Goal: Task Accomplishment & Management: Use online tool/utility

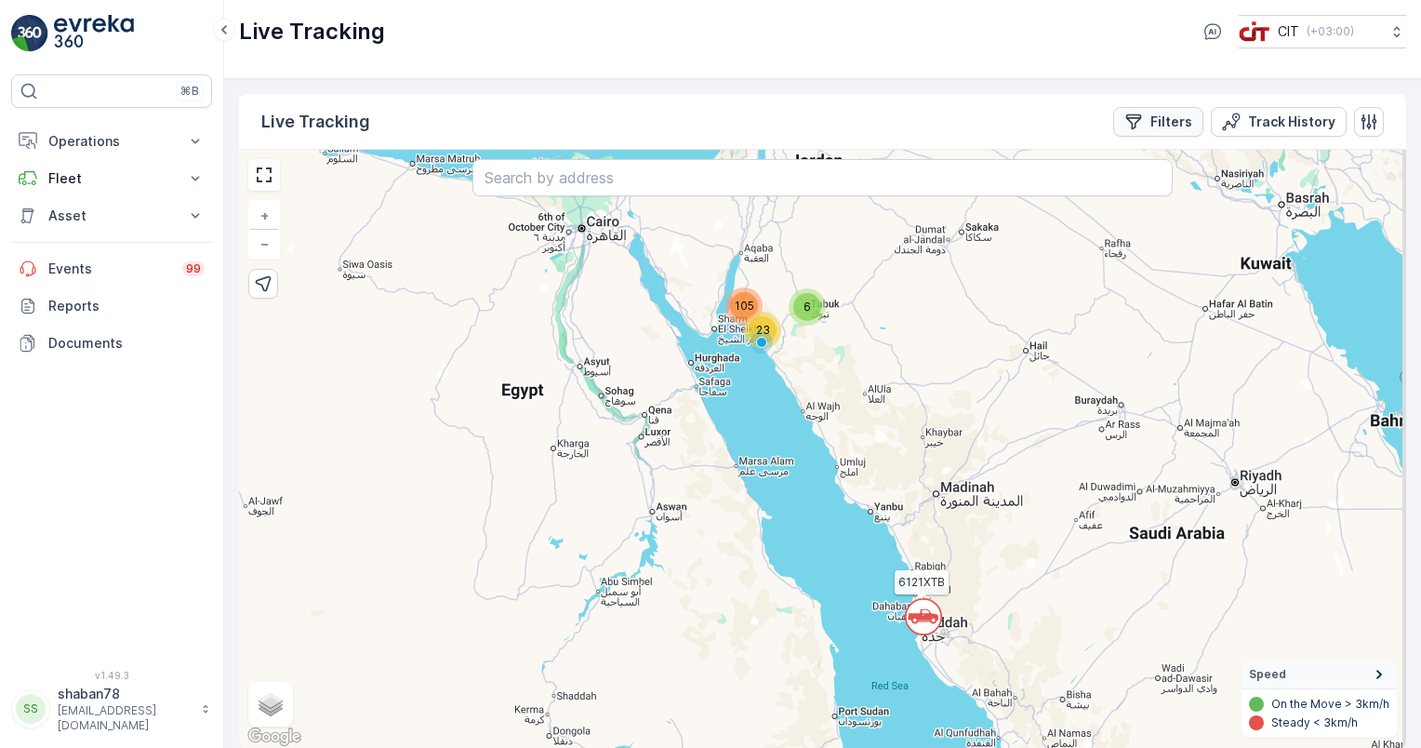
click at [1178, 126] on p "Filters" at bounding box center [1172, 122] width 42 height 19
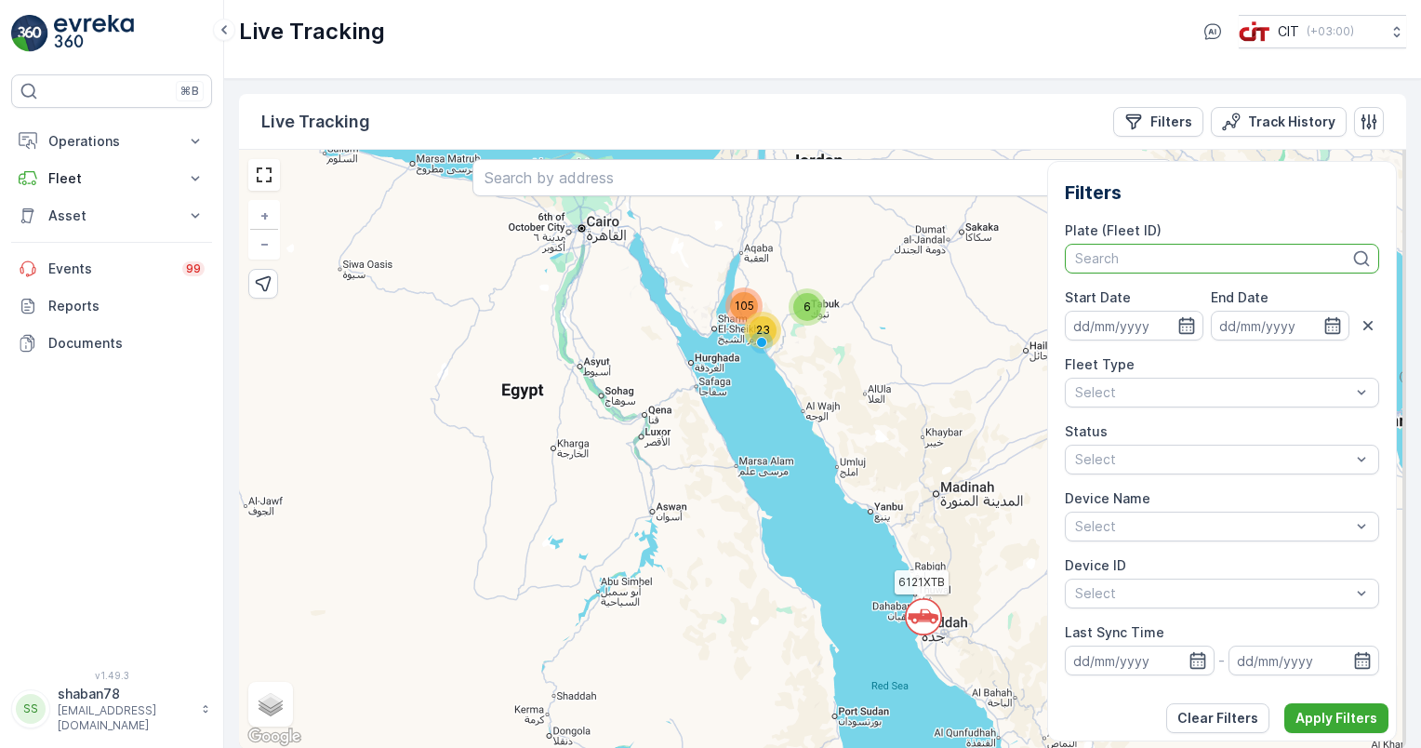
click at [1167, 259] on div at bounding box center [1213, 258] width 280 height 15
type input "33"
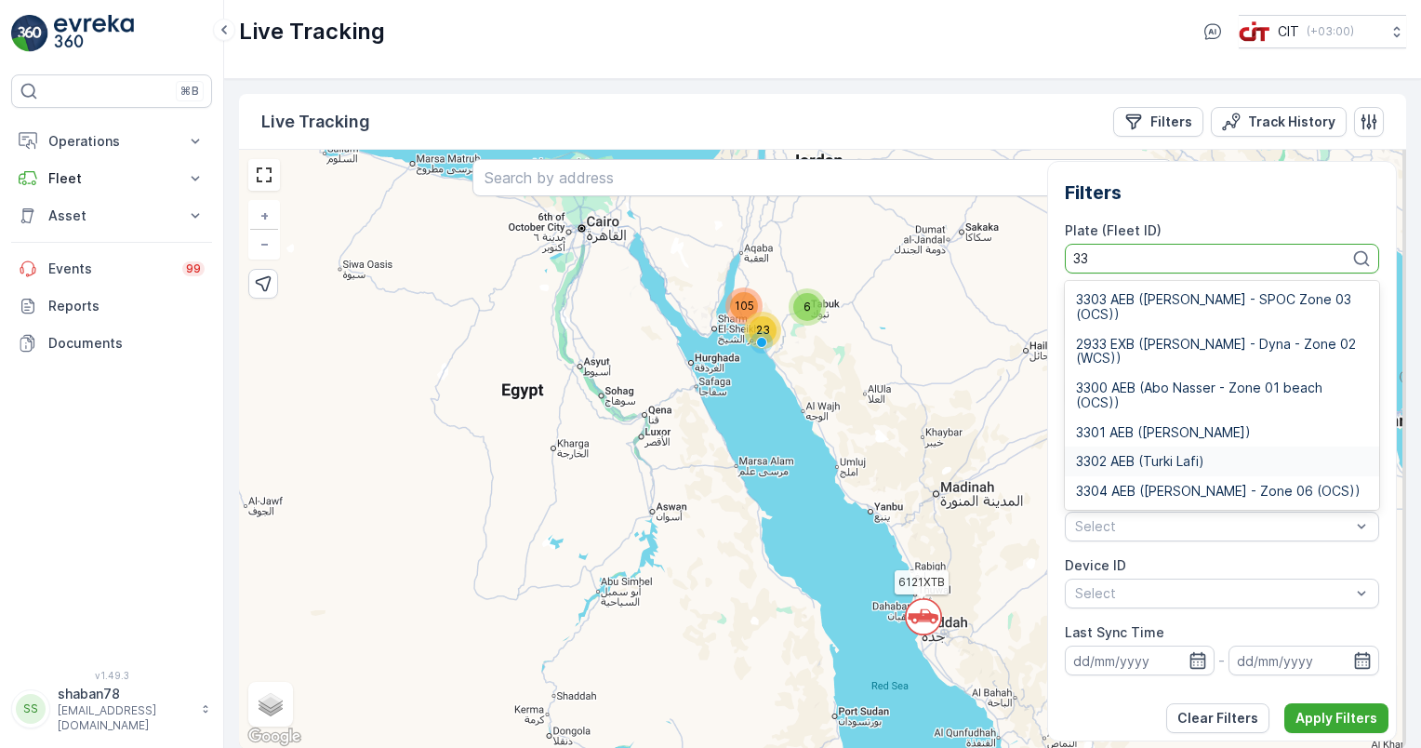
click at [1202, 458] on span "3302 AEB (Turki Lafi)" at bounding box center [1140, 461] width 128 height 15
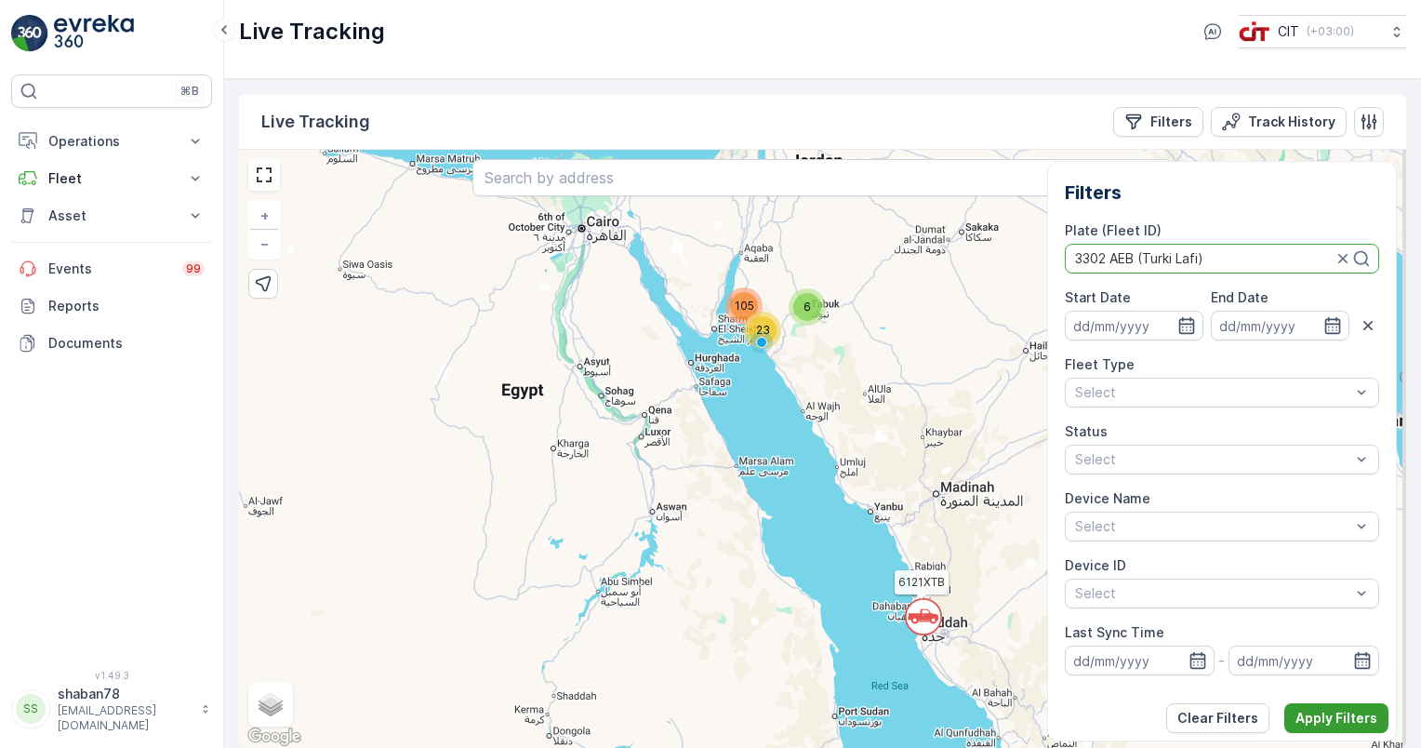
click at [1326, 714] on p "Apply Filters" at bounding box center [1337, 718] width 82 height 19
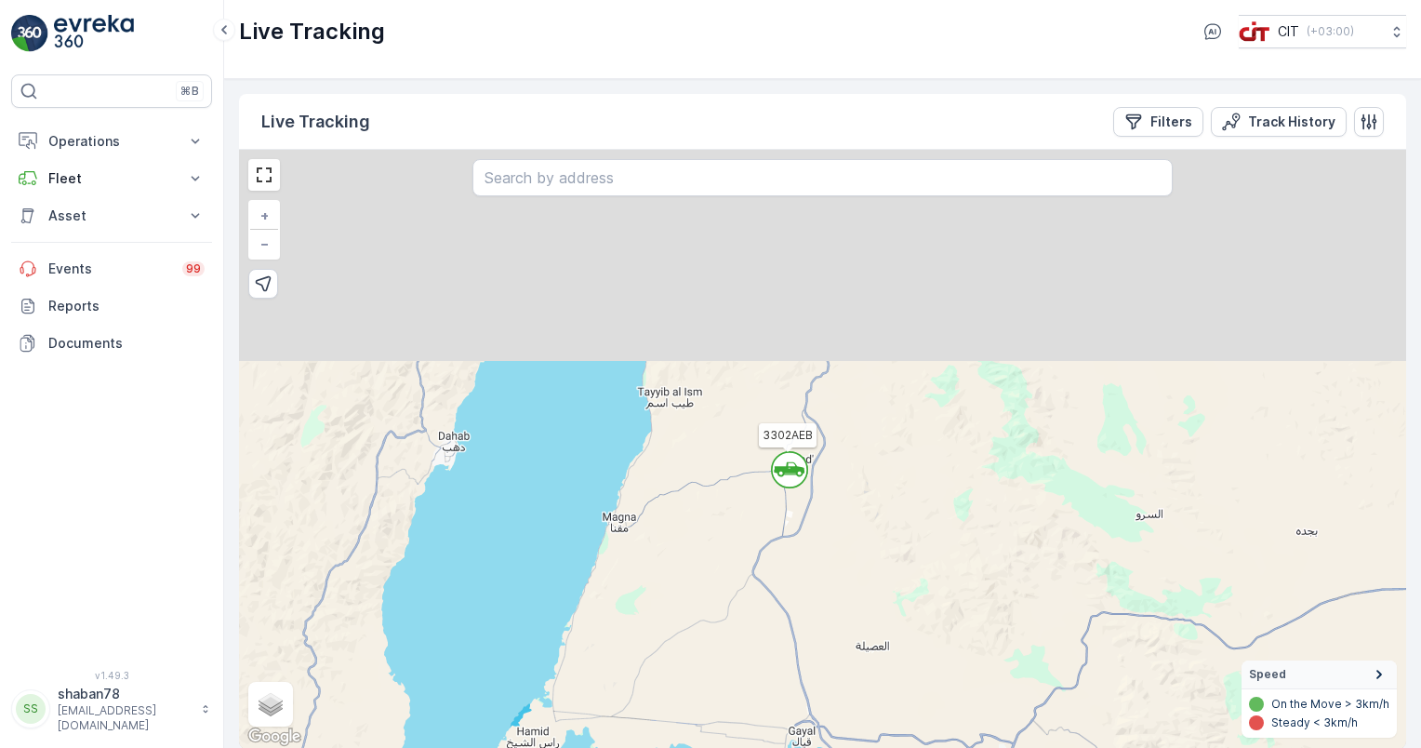
drag, startPoint x: 773, startPoint y: 534, endPoint x: 774, endPoint y: 563, distance: 28.8
click at [774, 563] on div "` 3302AEB + − Satellite Roadmap Terrain Hybrid Leaflet Keyboard shortcuts Map D…" at bounding box center [822, 449] width 1167 height 599
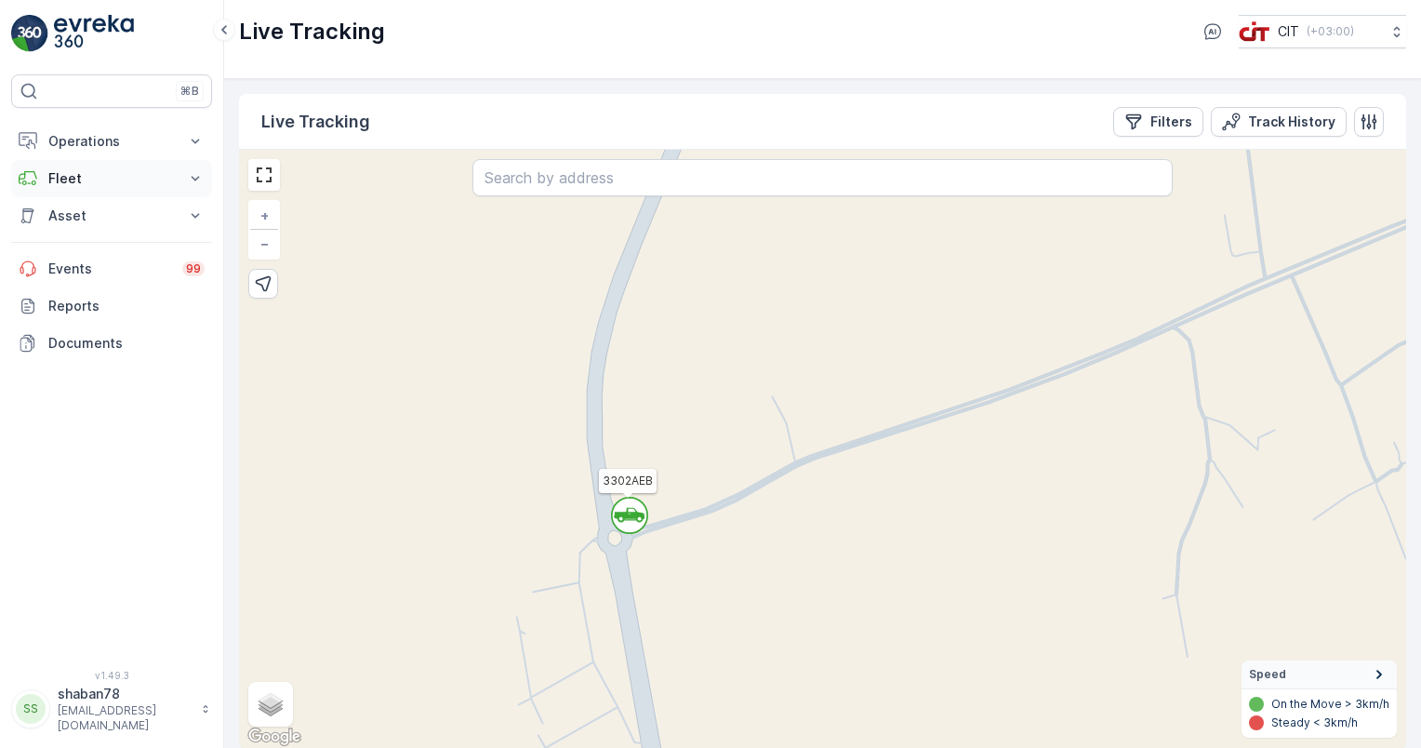
click at [197, 171] on icon at bounding box center [195, 178] width 19 height 19
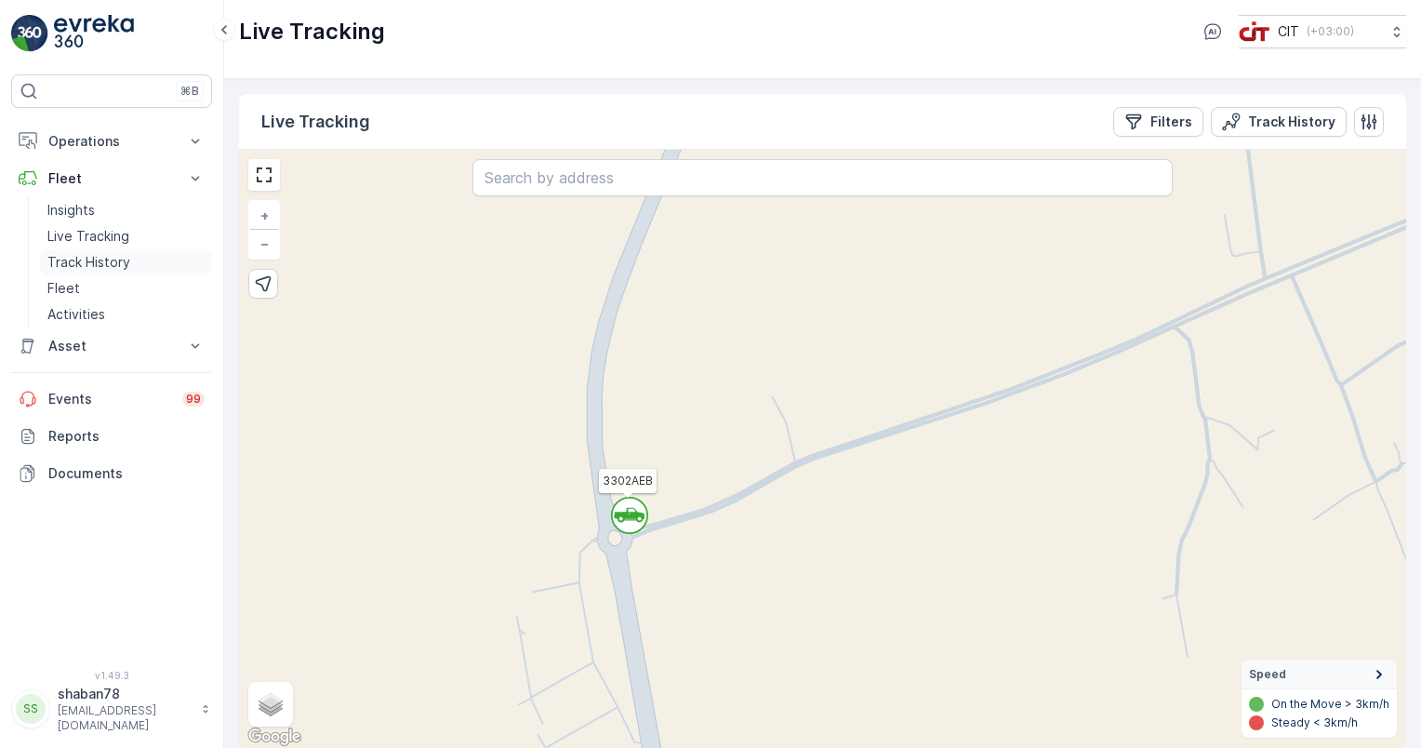
click at [145, 253] on link "Track History" at bounding box center [126, 262] width 172 height 26
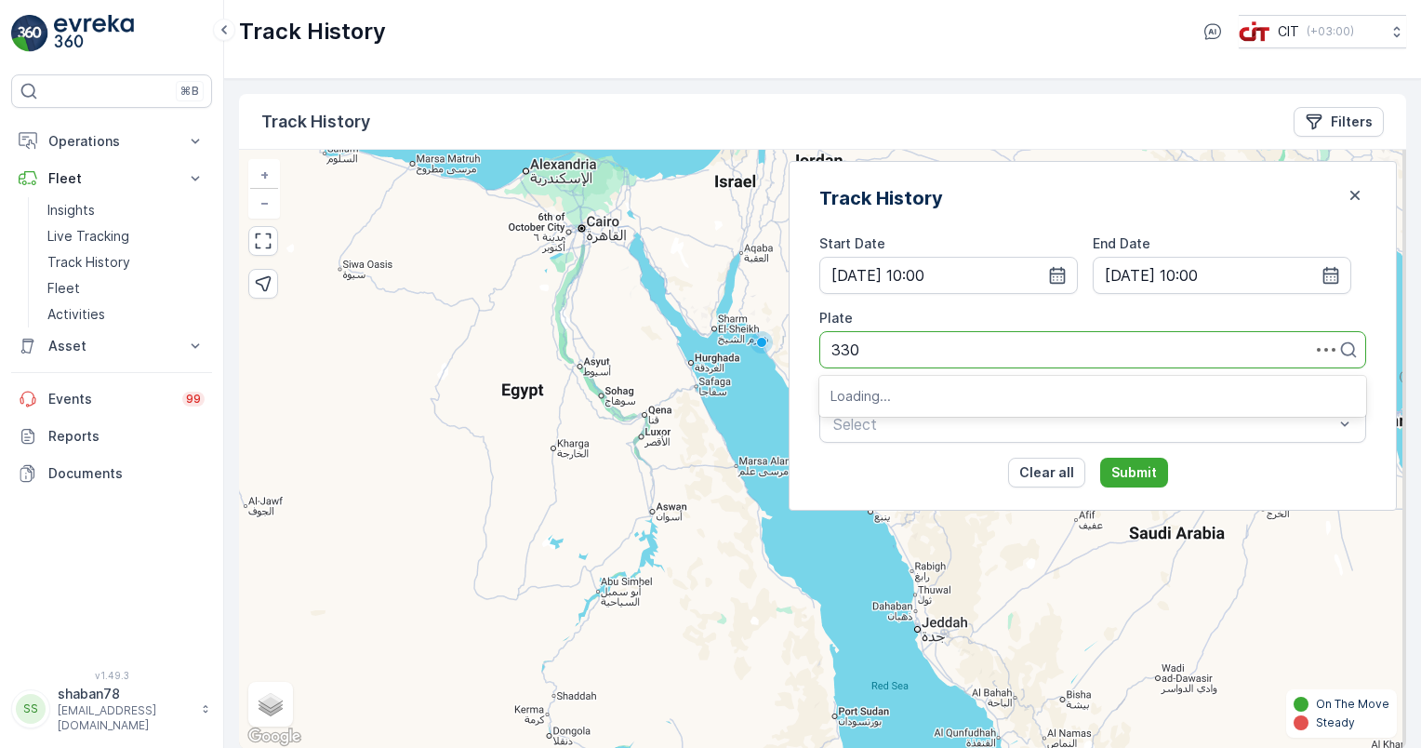
type input "3302"
click at [980, 394] on span "3302 AEB (Turki Lafi)" at bounding box center [906, 395] width 150 height 17
click at [1157, 475] on p "Submit" at bounding box center [1134, 472] width 46 height 19
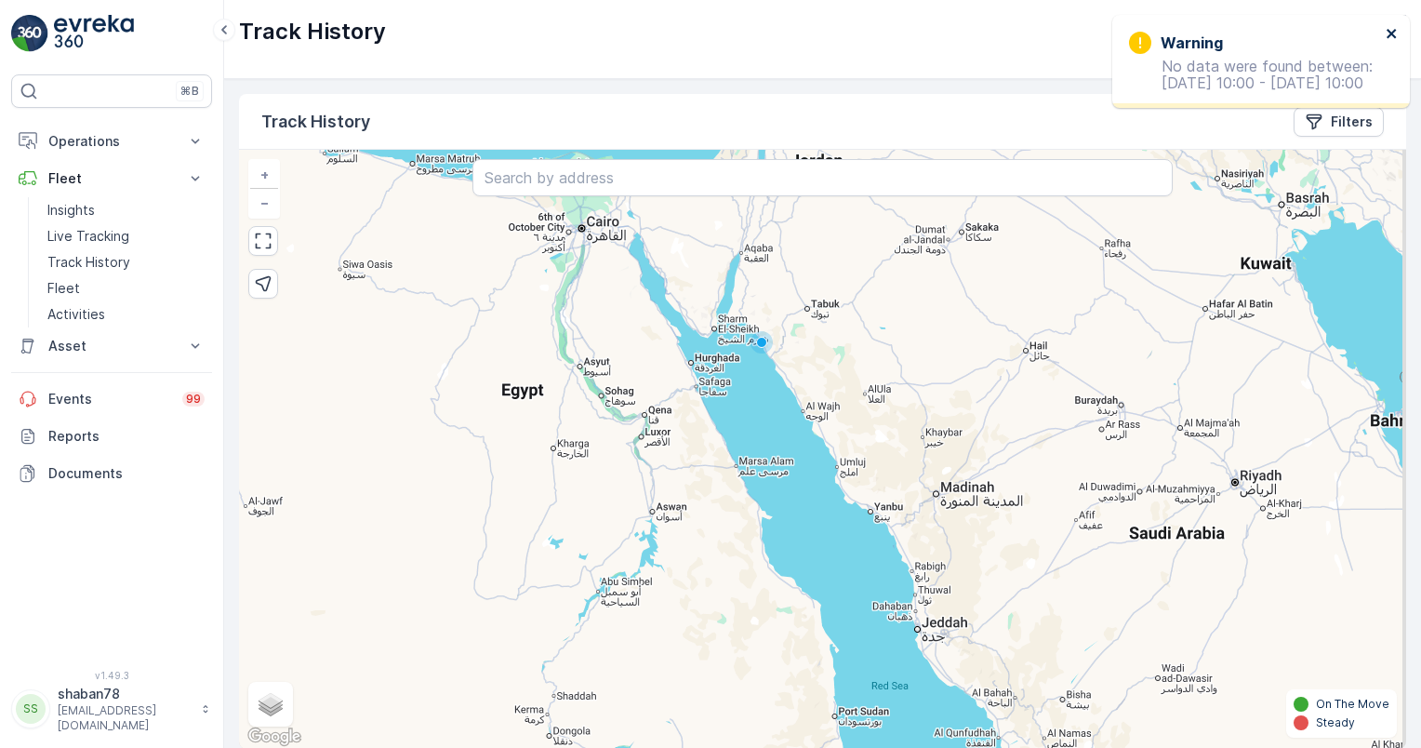
click at [1390, 33] on icon "close" at bounding box center [1392, 33] width 13 height 15
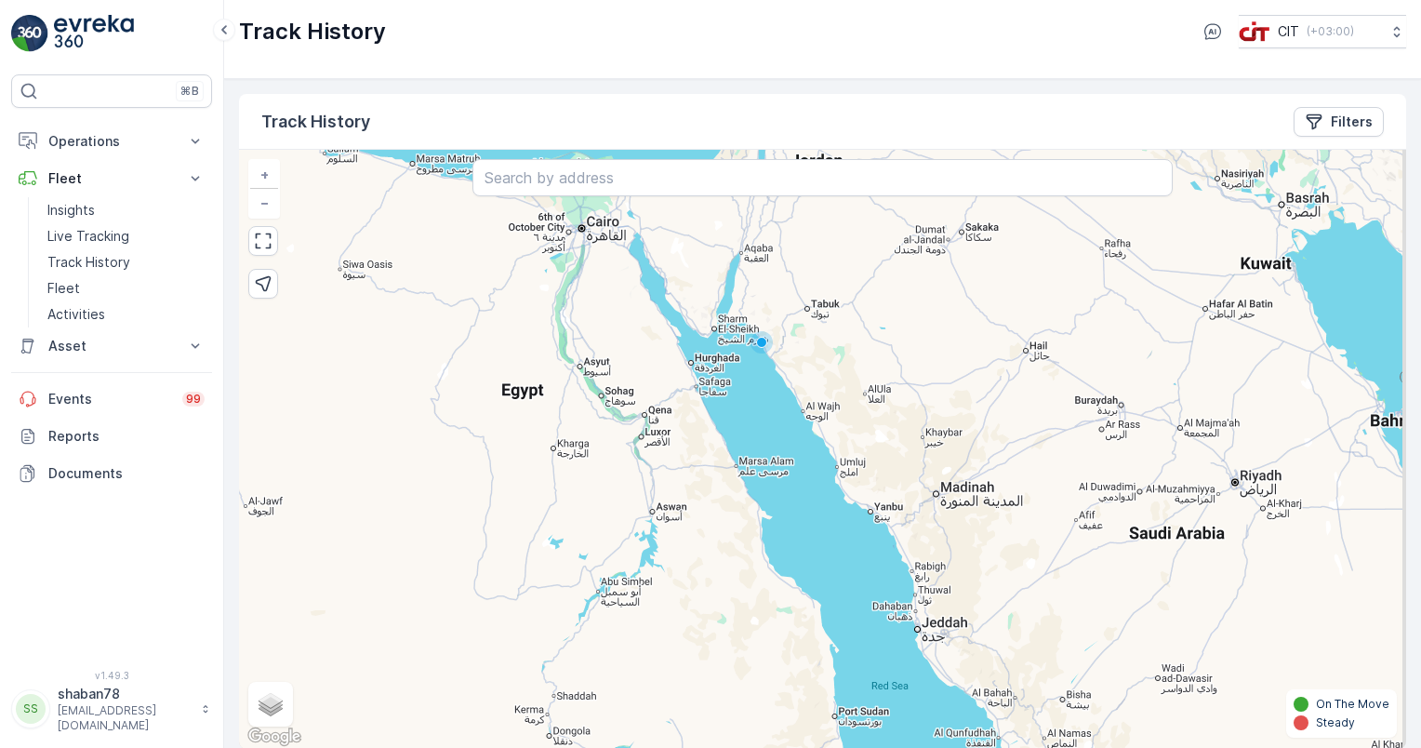
click at [603, 200] on div "+ − Satellite Roadmap Terrain Hybrid Leaflet Keyboard shortcuts Map Data Map da…" at bounding box center [822, 449] width 1167 height 599
click at [105, 238] on p "Live Tracking" at bounding box center [88, 236] width 82 height 19
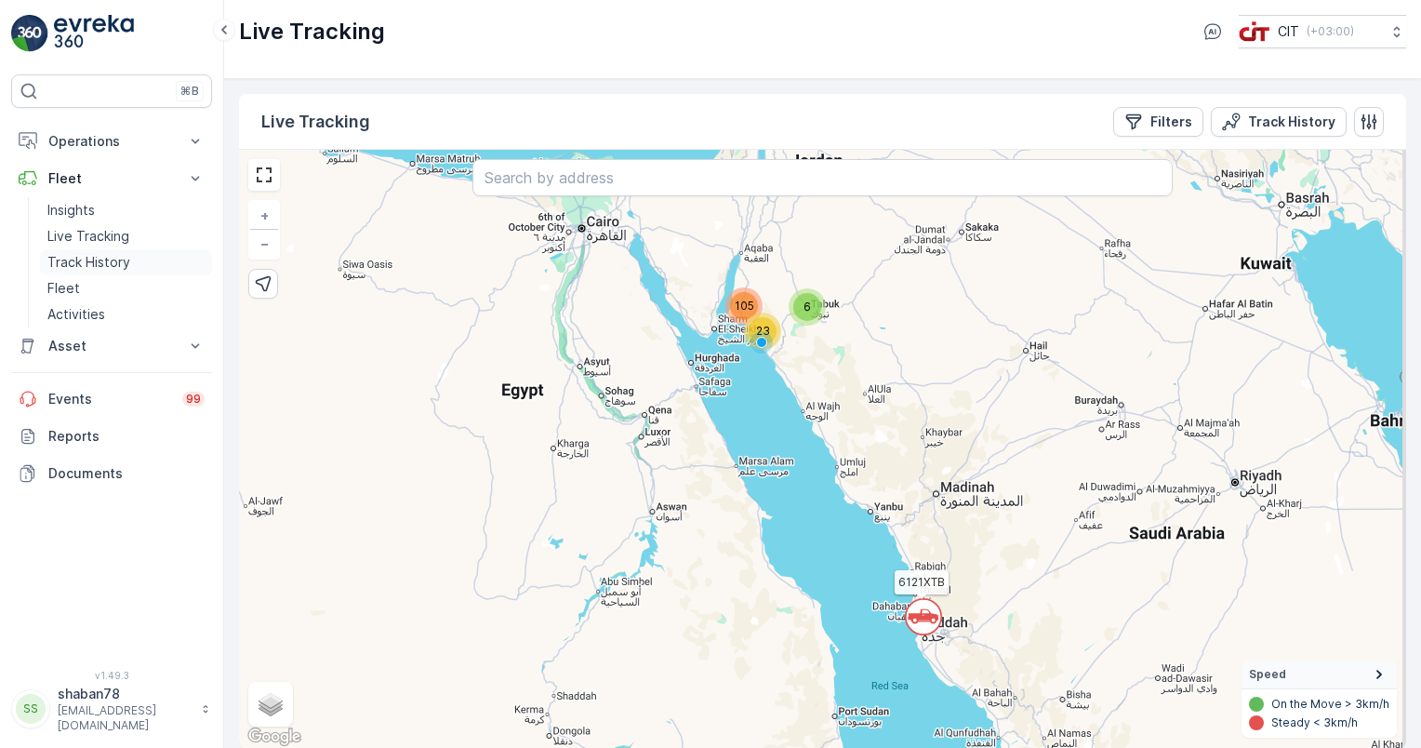
click at [100, 259] on p "Track History" at bounding box center [88, 262] width 83 height 19
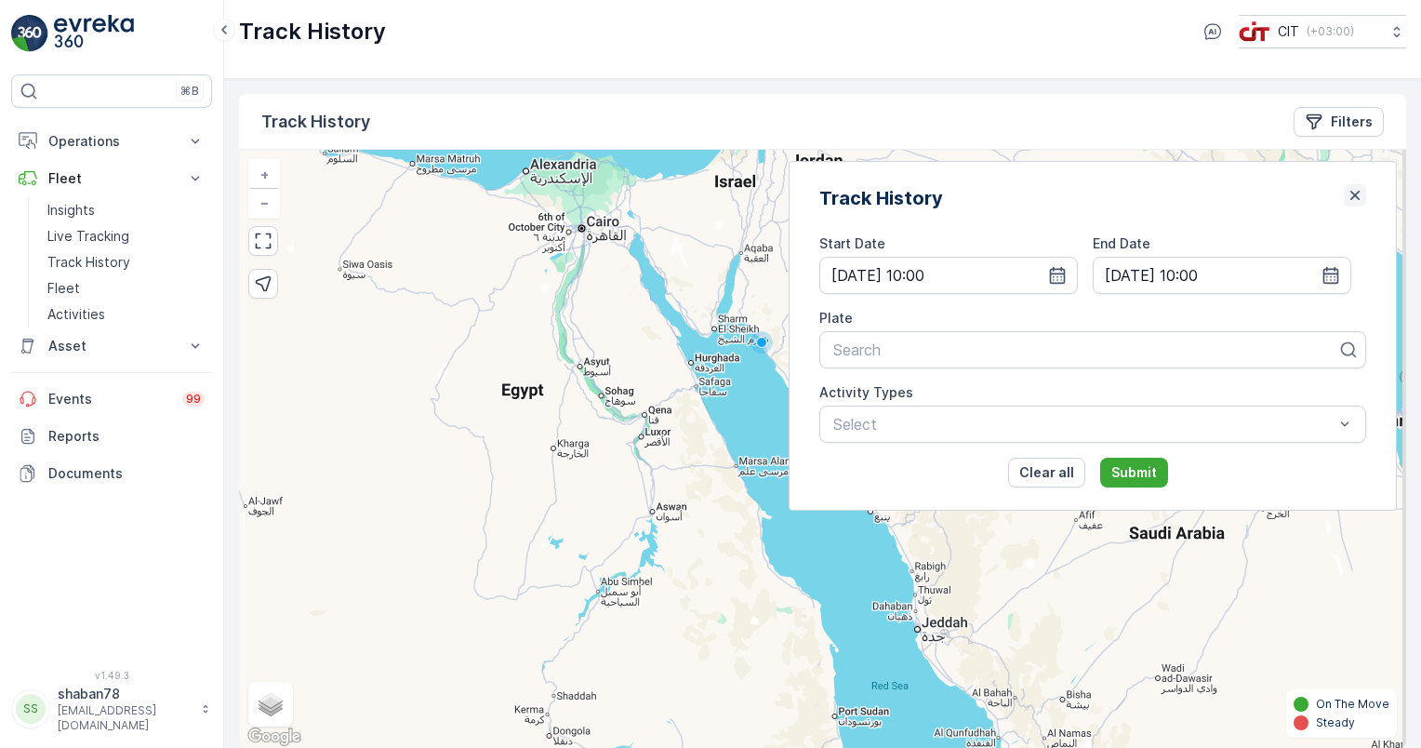
click at [1347, 193] on icon "button" at bounding box center [1355, 195] width 19 height 19
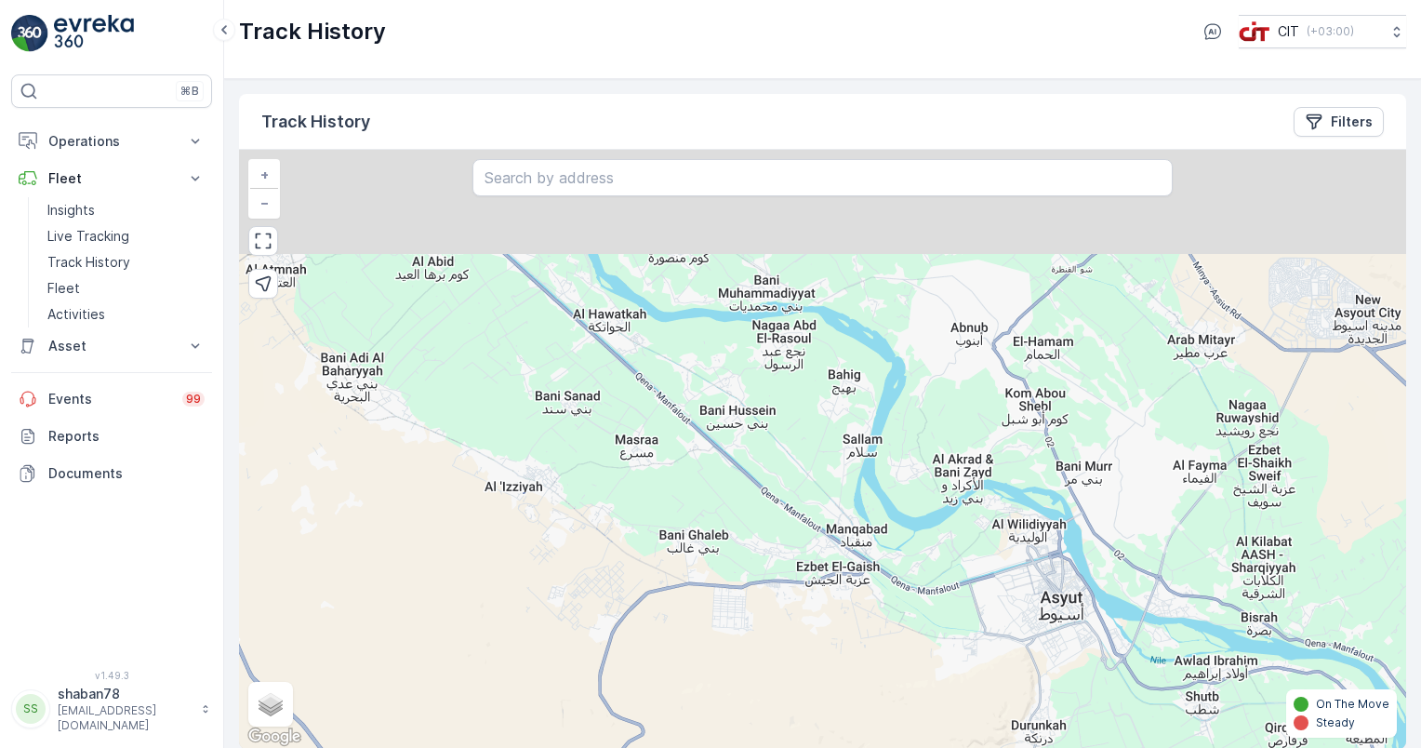
drag, startPoint x: 837, startPoint y: 397, endPoint x: 911, endPoint y: 540, distance: 161.0
click at [911, 540] on div "+ − Satellite Roadmap Terrain Hybrid Leaflet Keyboard shortcuts Map Data Map da…" at bounding box center [822, 449] width 1167 height 599
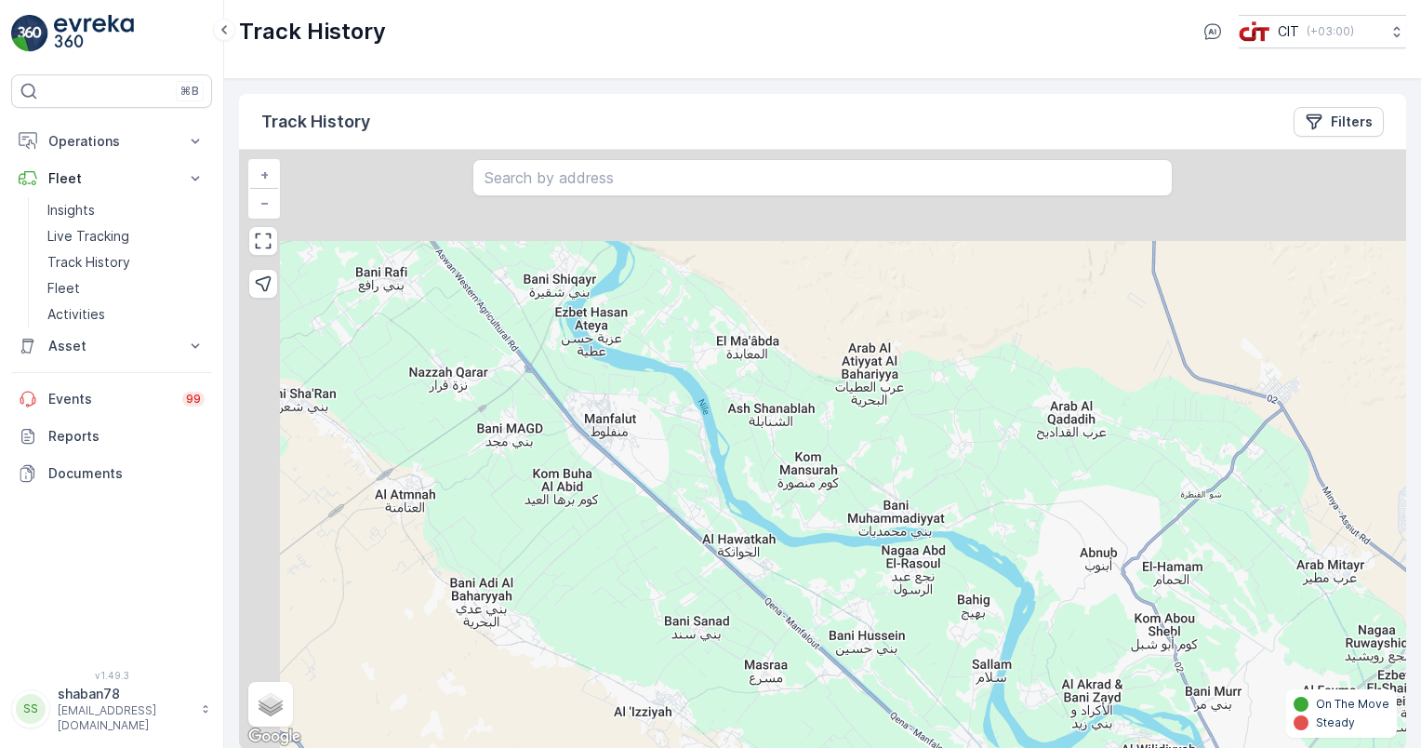
drag, startPoint x: 783, startPoint y: 406, endPoint x: 908, endPoint y: 629, distance: 255.7
click at [908, 629] on div "+ − Satellite Roadmap Terrain Hybrid Leaflet Keyboard shortcuts Map Data Map da…" at bounding box center [822, 449] width 1167 height 599
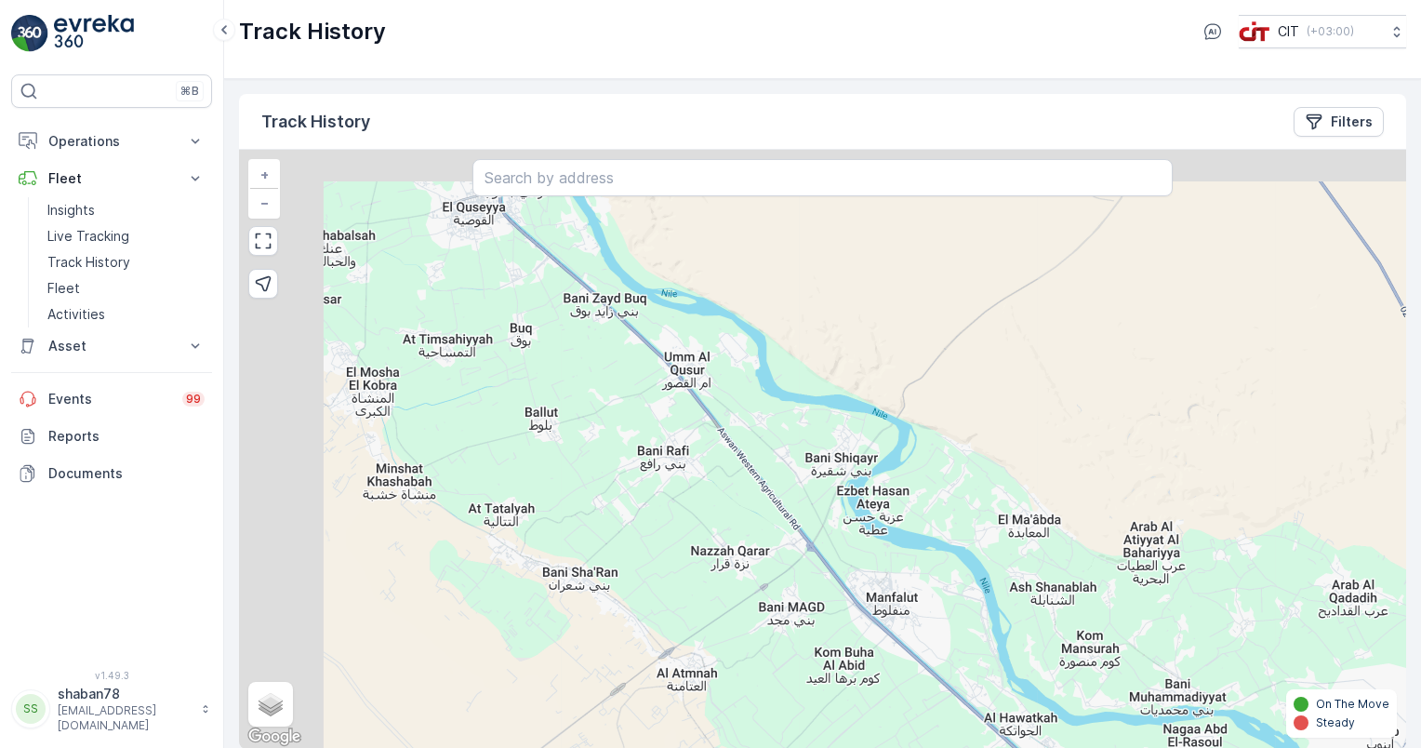
drag, startPoint x: 603, startPoint y: 493, endPoint x: 882, endPoint y: 662, distance: 326.4
click at [882, 662] on div "+ − Satellite Roadmap Terrain Hybrid Leaflet Keyboard shortcuts Map Data Map da…" at bounding box center [822, 449] width 1167 height 599
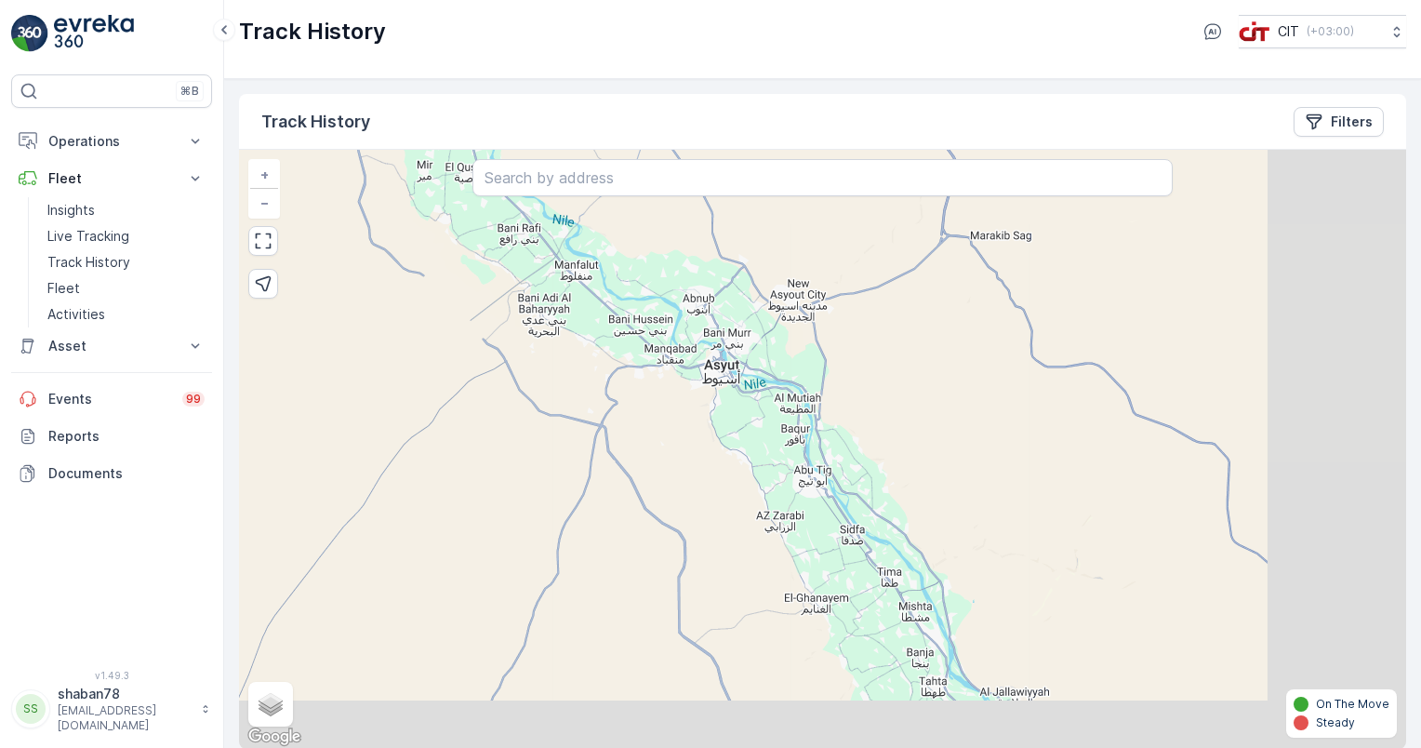
drag, startPoint x: 811, startPoint y: 525, endPoint x: 640, endPoint y: 337, distance: 254.1
click at [640, 337] on div "+ − Satellite Roadmap Terrain Hybrid Leaflet Keyboard shortcuts Map Data Map da…" at bounding box center [822, 449] width 1167 height 599
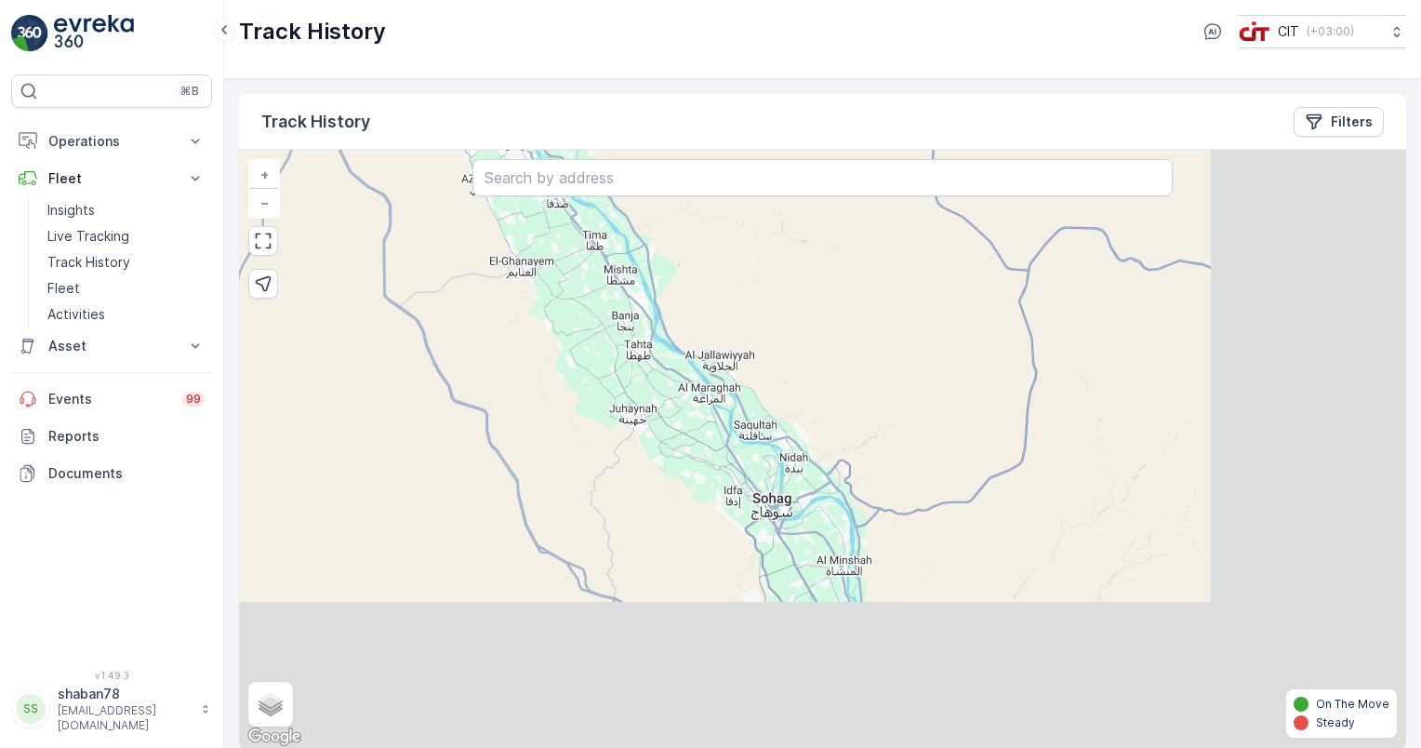
drag, startPoint x: 789, startPoint y: 517, endPoint x: 506, endPoint y: 190, distance: 432.6
click at [506, 190] on div "+ − Satellite Roadmap Terrain Hybrid Leaflet Keyboard shortcuts Map Data Map da…" at bounding box center [822, 449] width 1167 height 599
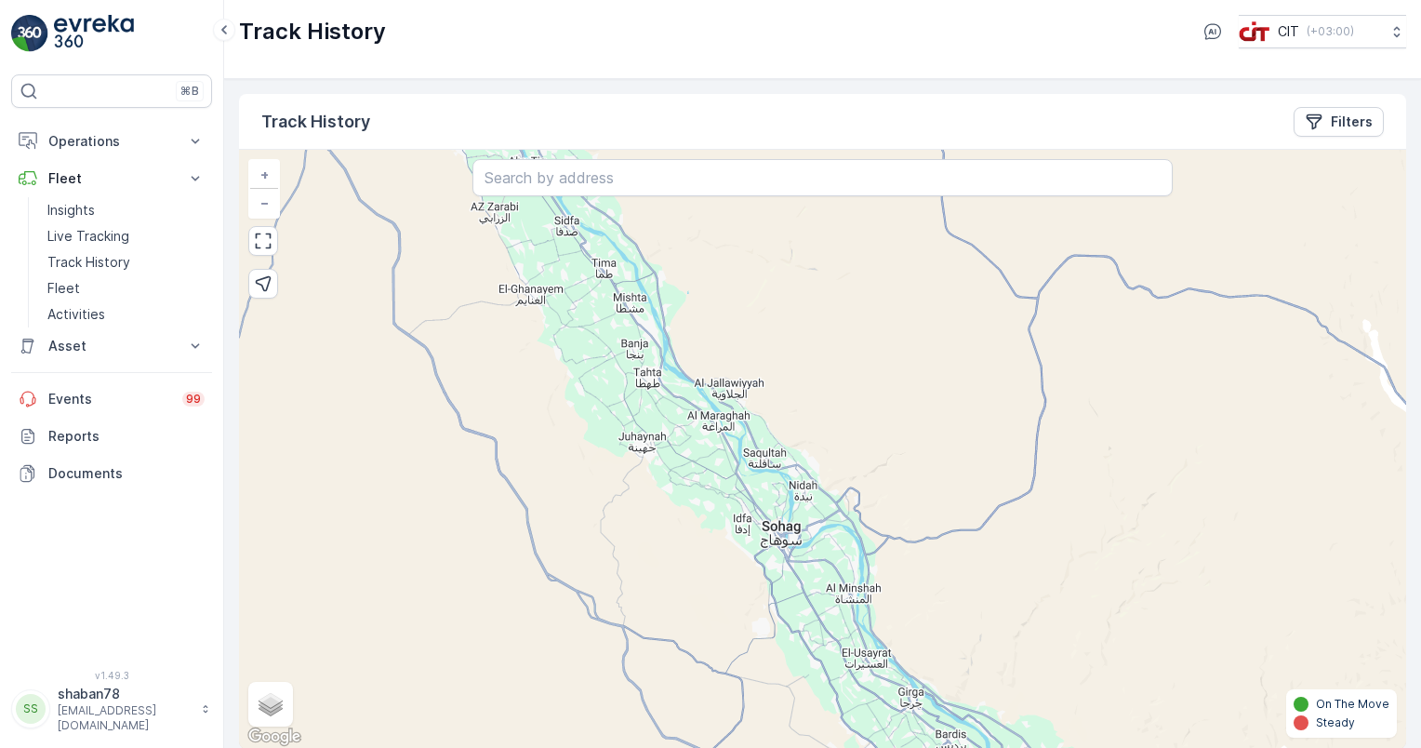
drag, startPoint x: 843, startPoint y: 537, endPoint x: 864, endPoint y: 577, distance: 45.4
click at [864, 577] on div "+ − Satellite Roadmap Terrain Hybrid Leaflet Keyboard shortcuts Map Data Map da…" at bounding box center [822, 449] width 1167 height 599
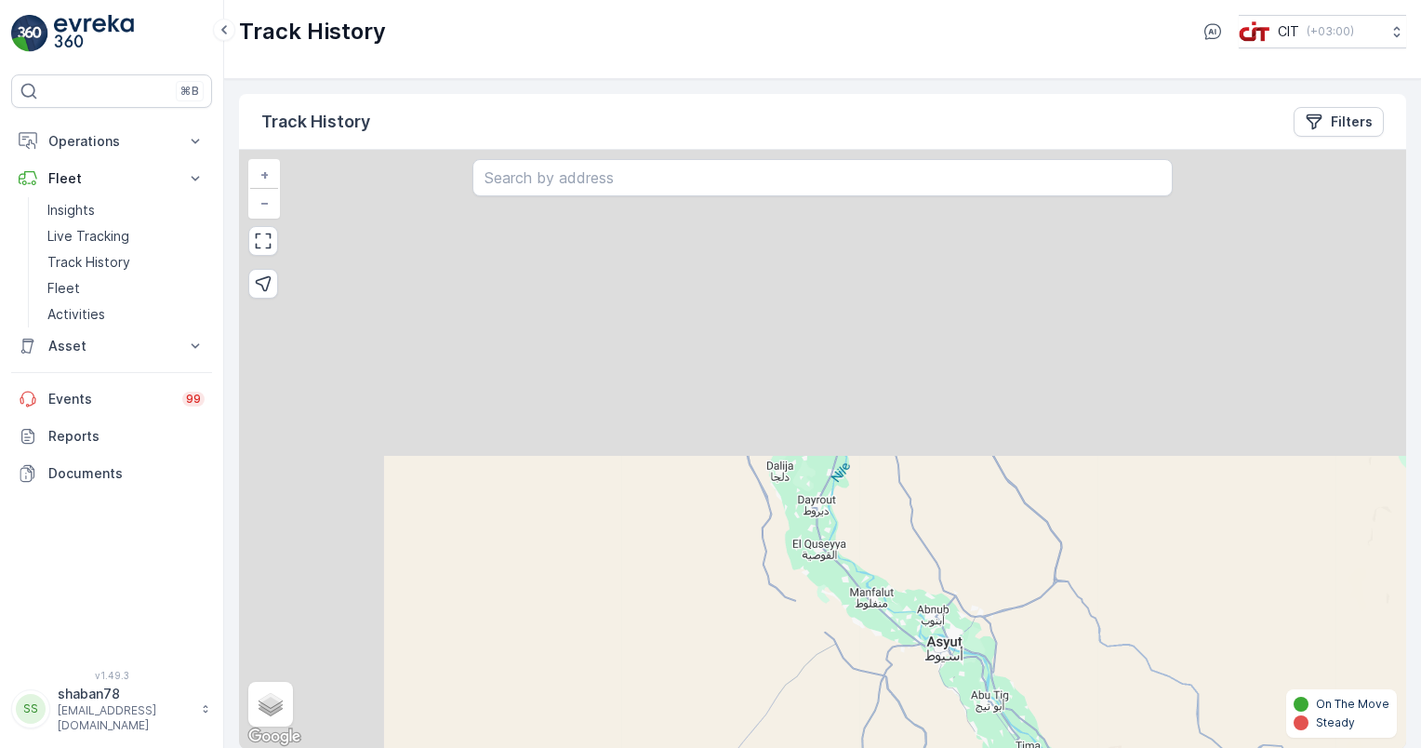
drag, startPoint x: 676, startPoint y: 388, endPoint x: 1054, endPoint y: 795, distance: 555.5
click at [1054, 747] on html "⌘B Operations Insights CO₂e Analysis Report CIT Dashboard Planning Routes & Tas…" at bounding box center [710, 374] width 1421 height 748
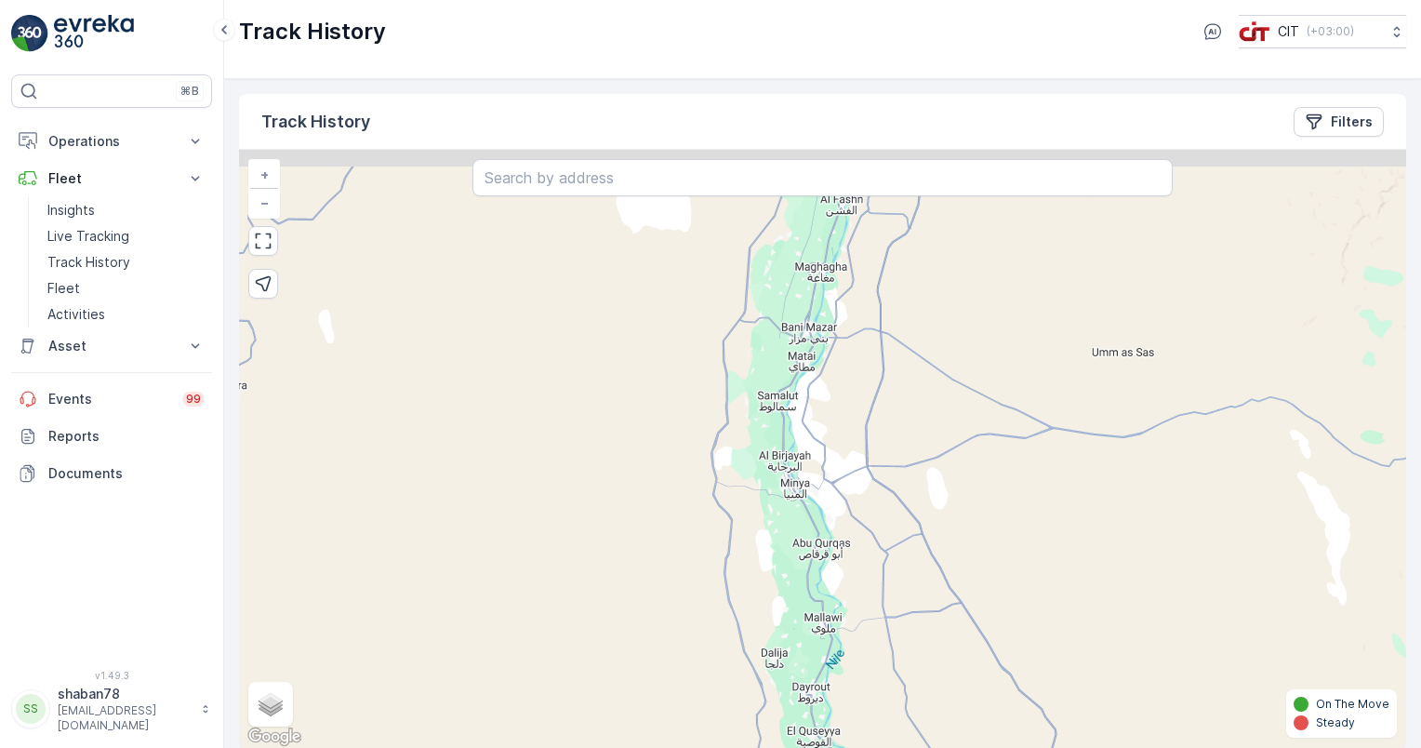
drag, startPoint x: 827, startPoint y: 421, endPoint x: 809, endPoint y: 555, distance: 135.1
click at [809, 555] on div "+ − Satellite Roadmap Terrain Hybrid Leaflet Keyboard shortcuts Map Data Map da…" at bounding box center [822, 449] width 1167 height 599
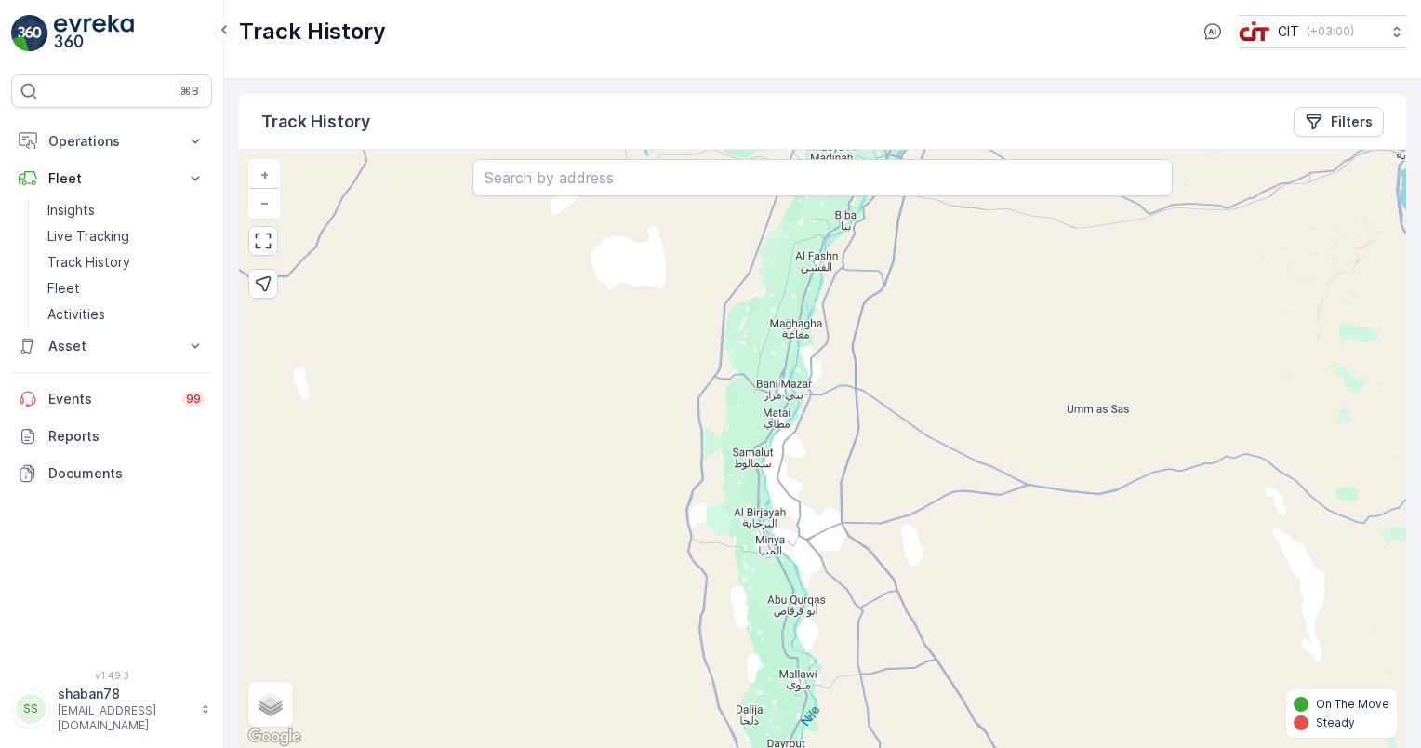
drag, startPoint x: 805, startPoint y: 452, endPoint x: 774, endPoint y: 530, distance: 83.9
click at [774, 530] on div "+ − Satellite Roadmap Terrain Hybrid Leaflet Keyboard shortcuts Map Data Map da…" at bounding box center [822, 449] width 1167 height 599
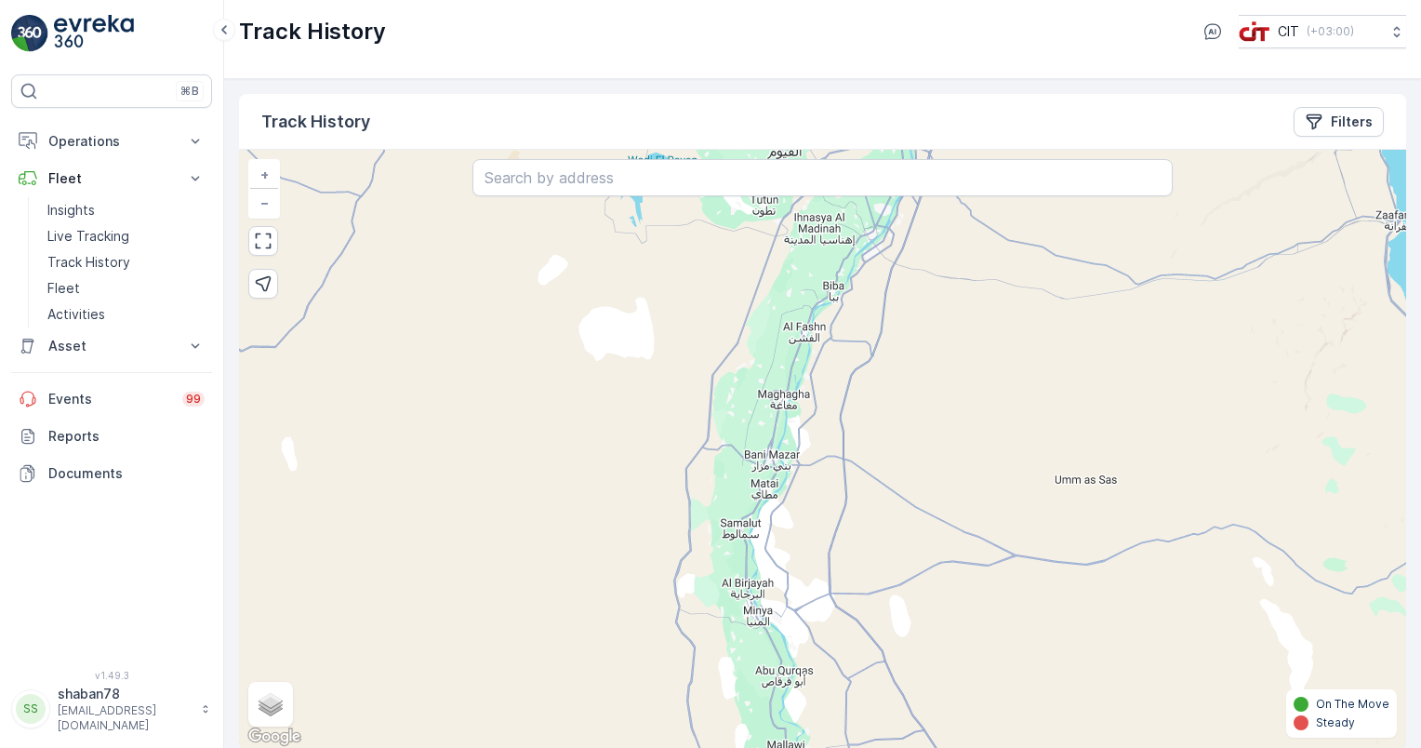
drag, startPoint x: 801, startPoint y: 470, endPoint x: 801, endPoint y: 504, distance: 34.4
click at [801, 504] on div "+ − Satellite Roadmap Terrain Hybrid Leaflet Keyboard shortcuts Map Data Map da…" at bounding box center [822, 449] width 1167 height 599
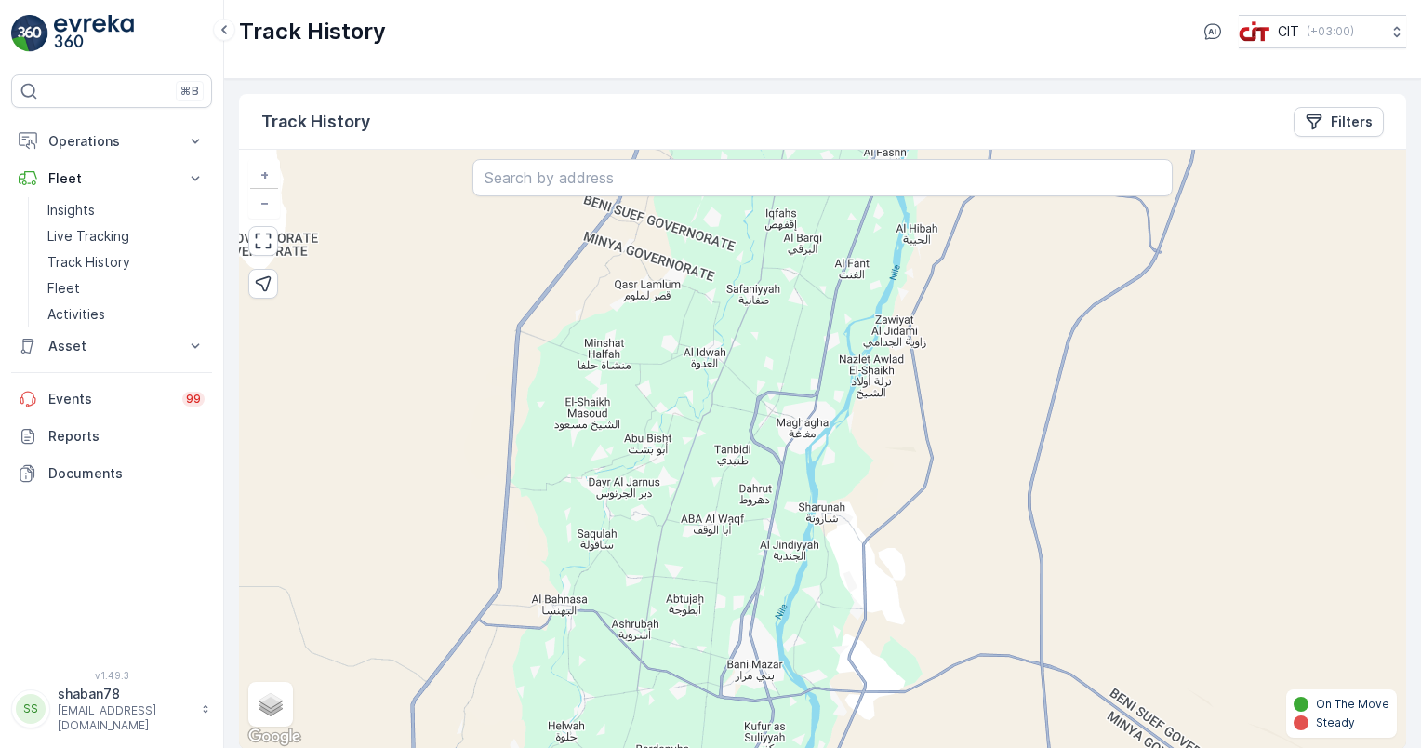
drag, startPoint x: 735, startPoint y: 381, endPoint x: 765, endPoint y: 453, distance: 77.9
click at [765, 453] on div "+ − Satellite Roadmap Terrain Hybrid Leaflet Keyboard shortcuts Map Data Map da…" at bounding box center [822, 449] width 1167 height 599
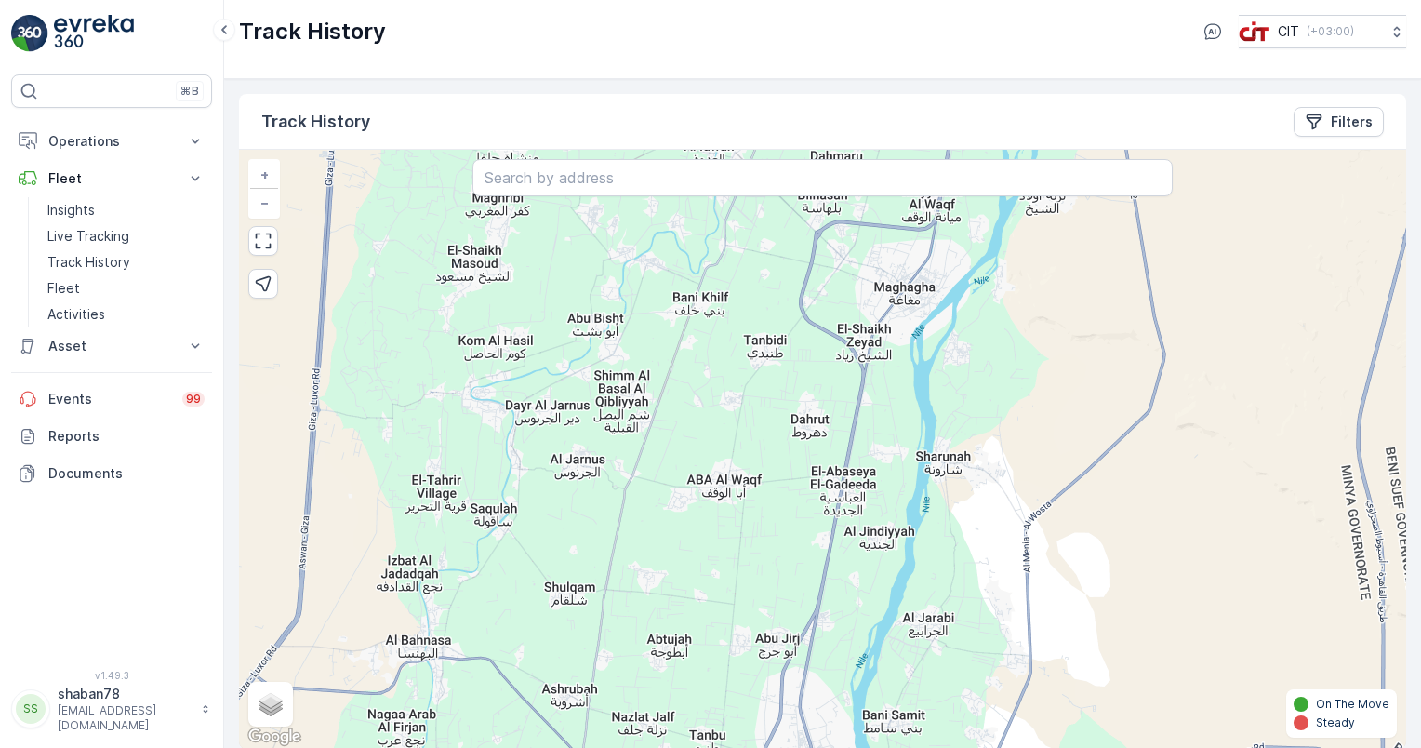
drag, startPoint x: 688, startPoint y: 508, endPoint x: 693, endPoint y: 425, distance: 82.9
click at [693, 425] on div "+ − Satellite Roadmap Terrain Hybrid Leaflet Keyboard shortcuts Map Data Map da…" at bounding box center [822, 449] width 1167 height 599
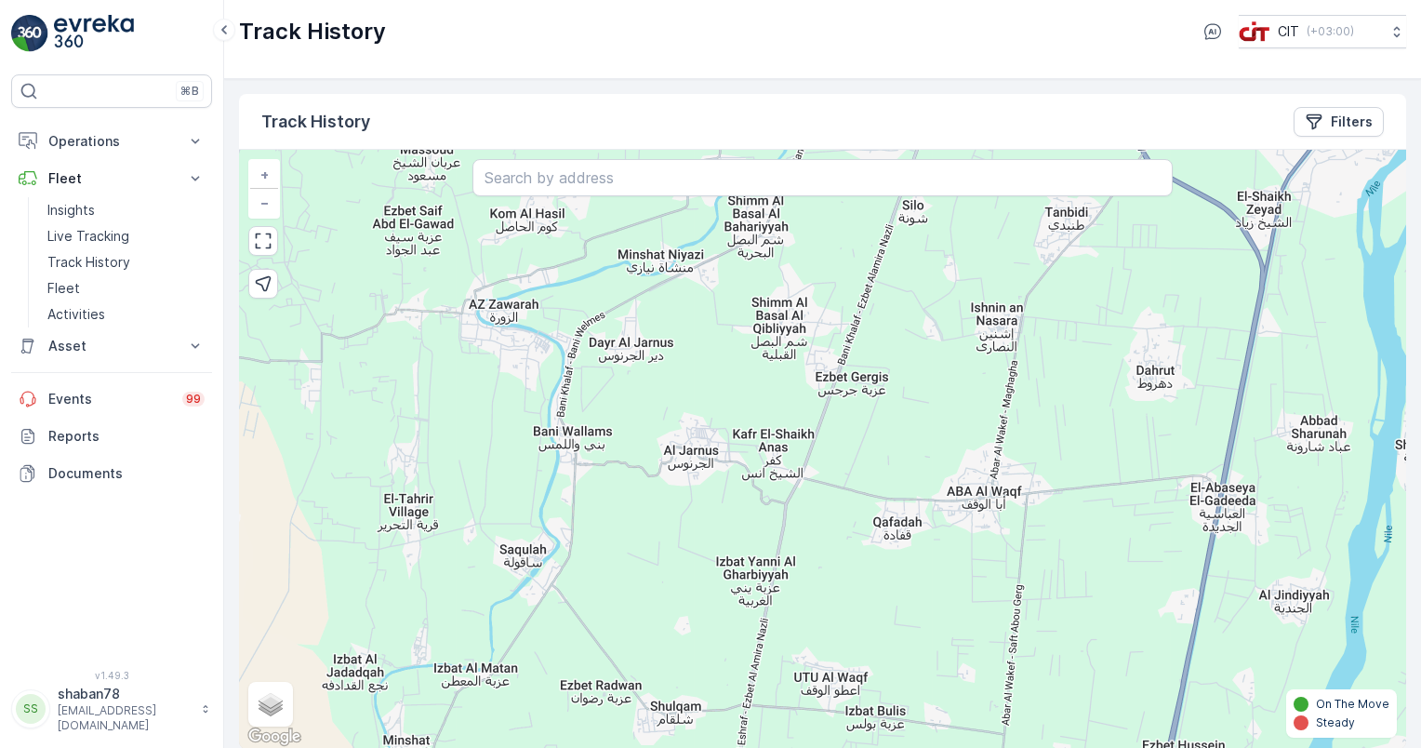
drag, startPoint x: 499, startPoint y: 493, endPoint x: 619, endPoint y: 499, distance: 120.2
click at [619, 499] on div "+ − Satellite Roadmap Terrain Hybrid Leaflet Keyboard shortcuts Map Data Map da…" at bounding box center [822, 449] width 1167 height 599
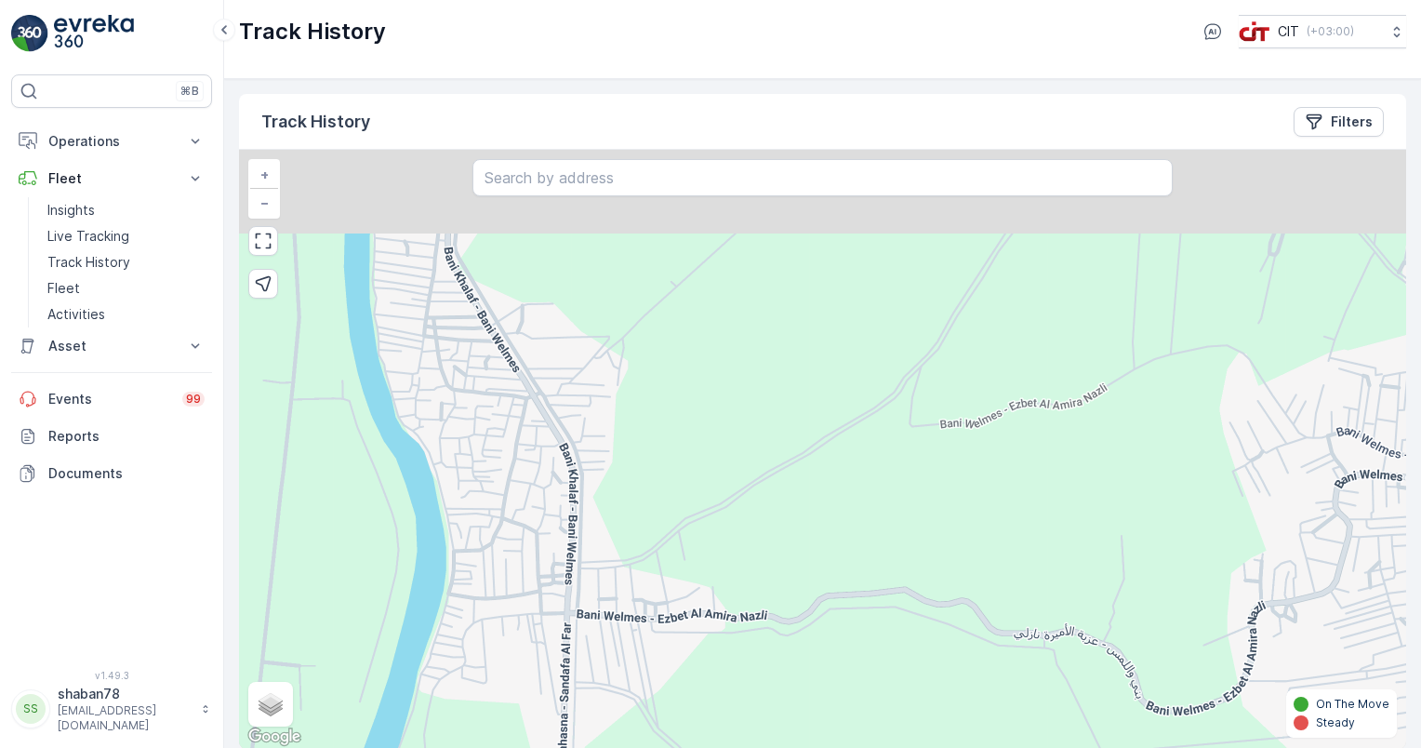
drag, startPoint x: 551, startPoint y: 400, endPoint x: 619, endPoint y: 548, distance: 162.7
click at [619, 548] on div "+ − Satellite Roadmap Terrain Hybrid Leaflet Keyboard shortcuts Map Data Map da…" at bounding box center [822, 449] width 1167 height 599
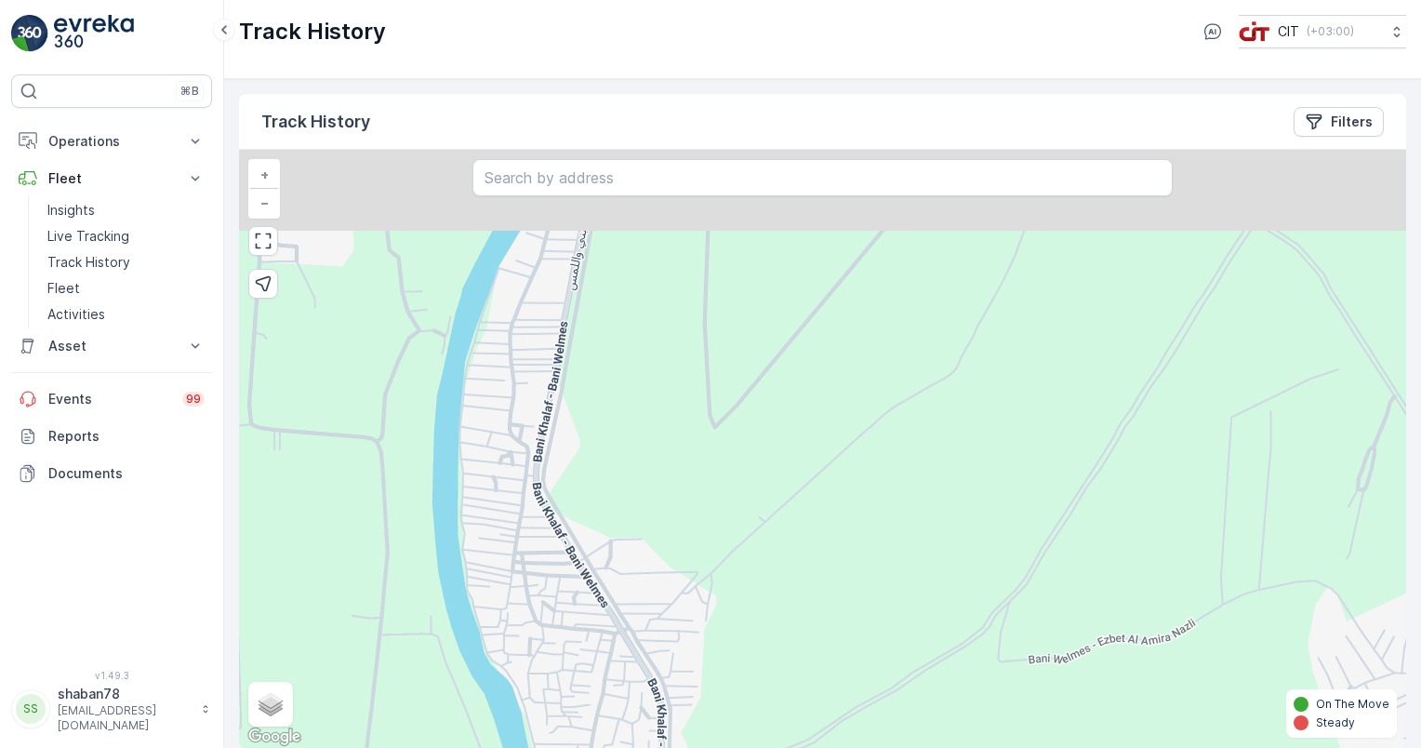
drag, startPoint x: 587, startPoint y: 392, endPoint x: 656, endPoint y: 603, distance: 222.1
click at [656, 603] on div "+ − Satellite Roadmap Terrain Hybrid Leaflet Keyboard shortcuts Map Data Map da…" at bounding box center [822, 449] width 1167 height 599
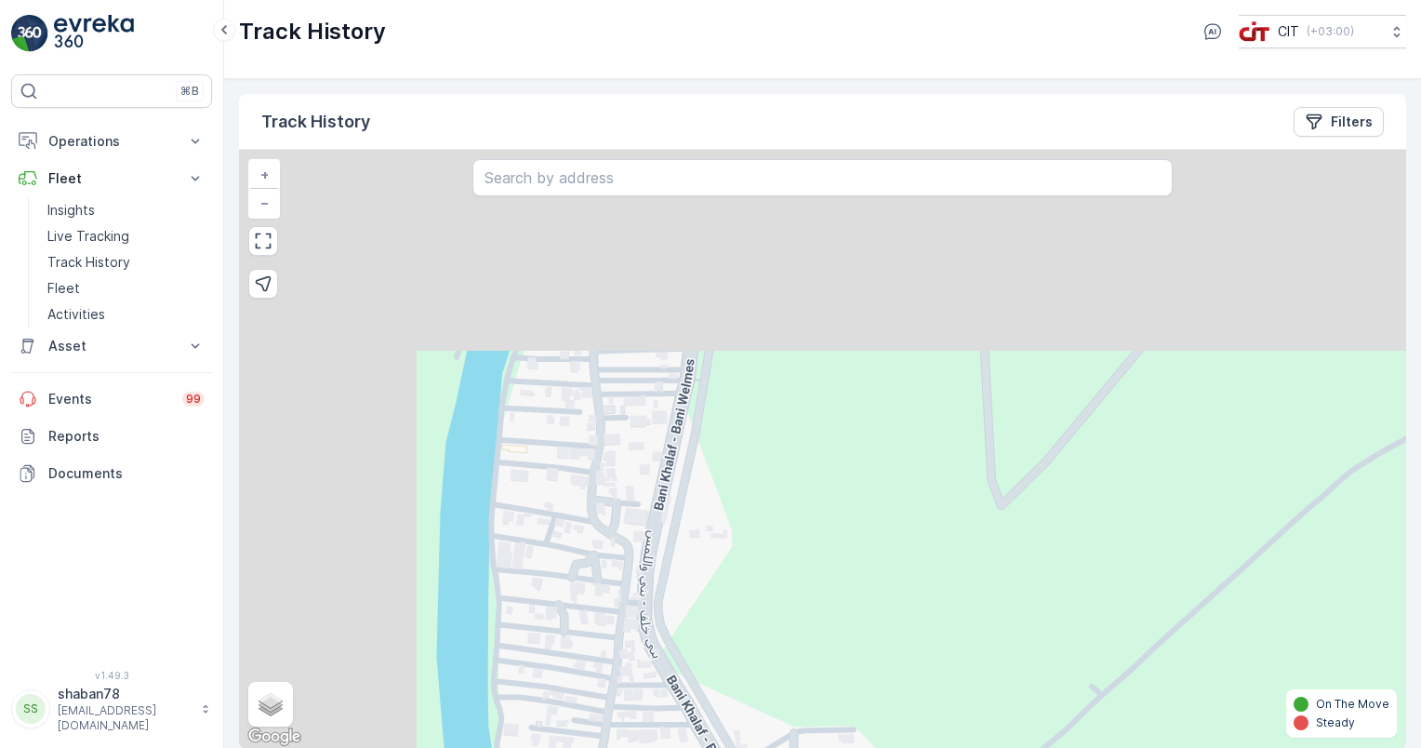
drag, startPoint x: 725, startPoint y: 672, endPoint x: 766, endPoint y: 733, distance: 73.5
click at [766, 735] on div "+ − Satellite Roadmap Terrain Hybrid Leaflet Keyboard shortcuts Map Data Map da…" at bounding box center [822, 449] width 1167 height 599
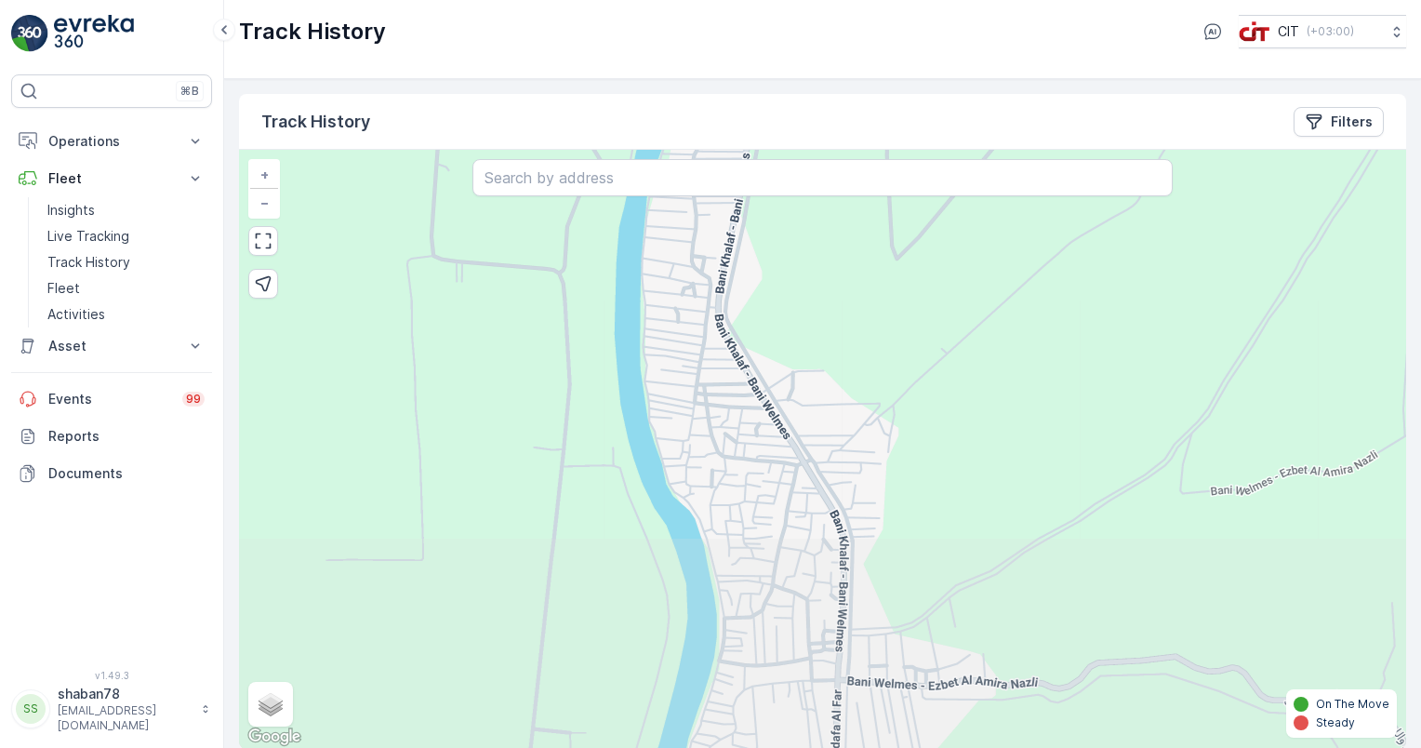
drag, startPoint x: 572, startPoint y: 584, endPoint x: 644, endPoint y: 298, distance: 295.3
click at [644, 298] on div "+ − Satellite Roadmap Terrain Hybrid Leaflet Keyboard shortcuts Map Data Map da…" at bounding box center [822, 449] width 1167 height 599
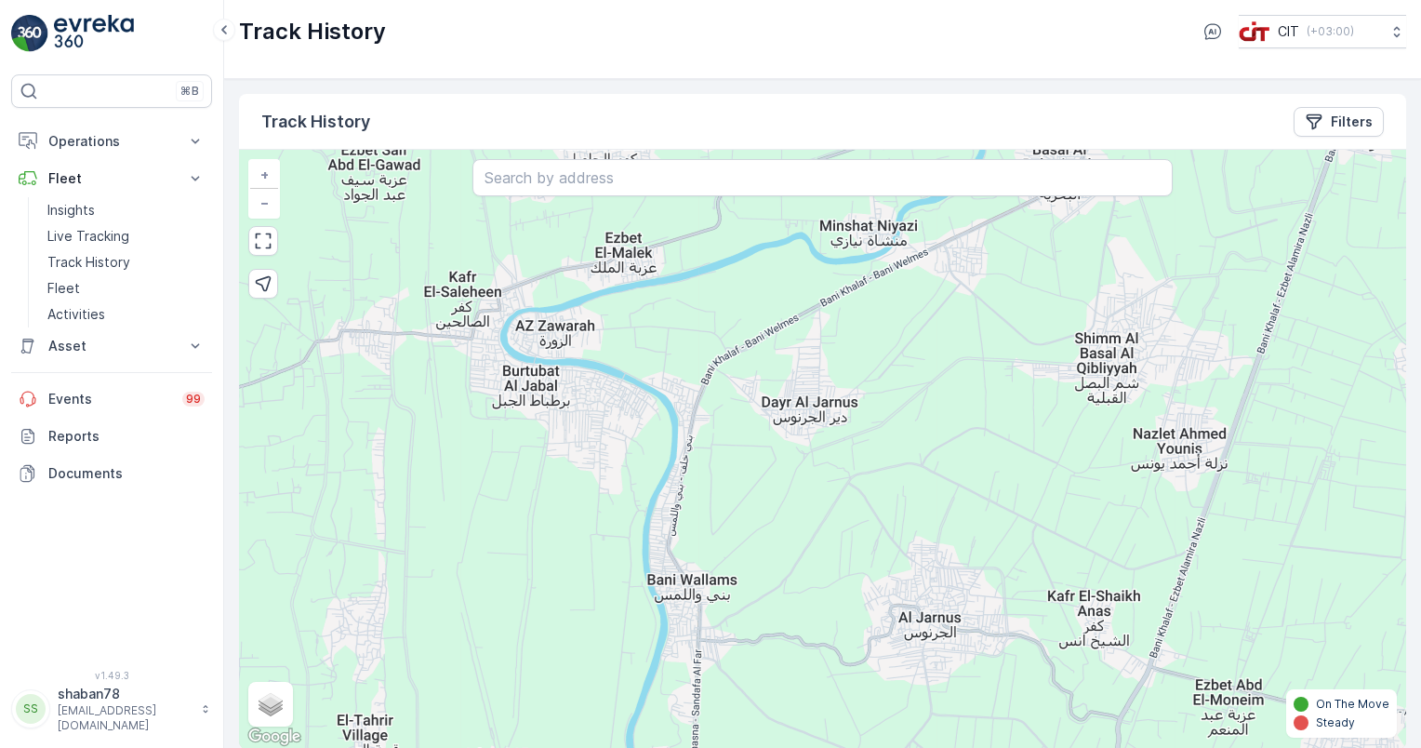
drag, startPoint x: 552, startPoint y: 331, endPoint x: 562, endPoint y: 491, distance: 160.2
click at [562, 491] on div "+ − Satellite Roadmap Terrain Hybrid Leaflet Keyboard shortcuts Map Data Map da…" at bounding box center [822, 449] width 1167 height 599
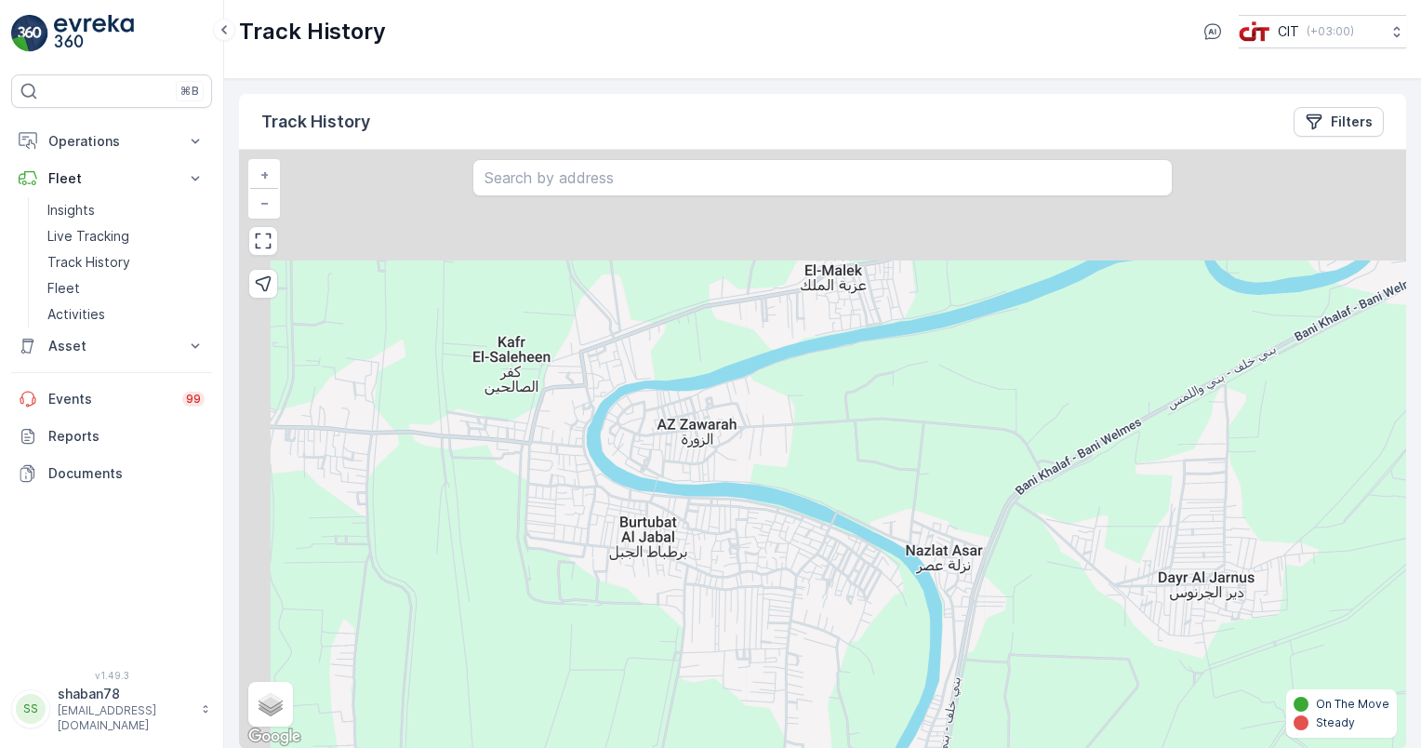
drag, startPoint x: 484, startPoint y: 346, endPoint x: 526, endPoint y: 565, distance: 223.6
click at [526, 565] on div "+ − Satellite Roadmap Terrain Hybrid Leaflet Keyboard shortcuts Map Data Map da…" at bounding box center [822, 449] width 1167 height 599
